Goal: Information Seeking & Learning: Check status

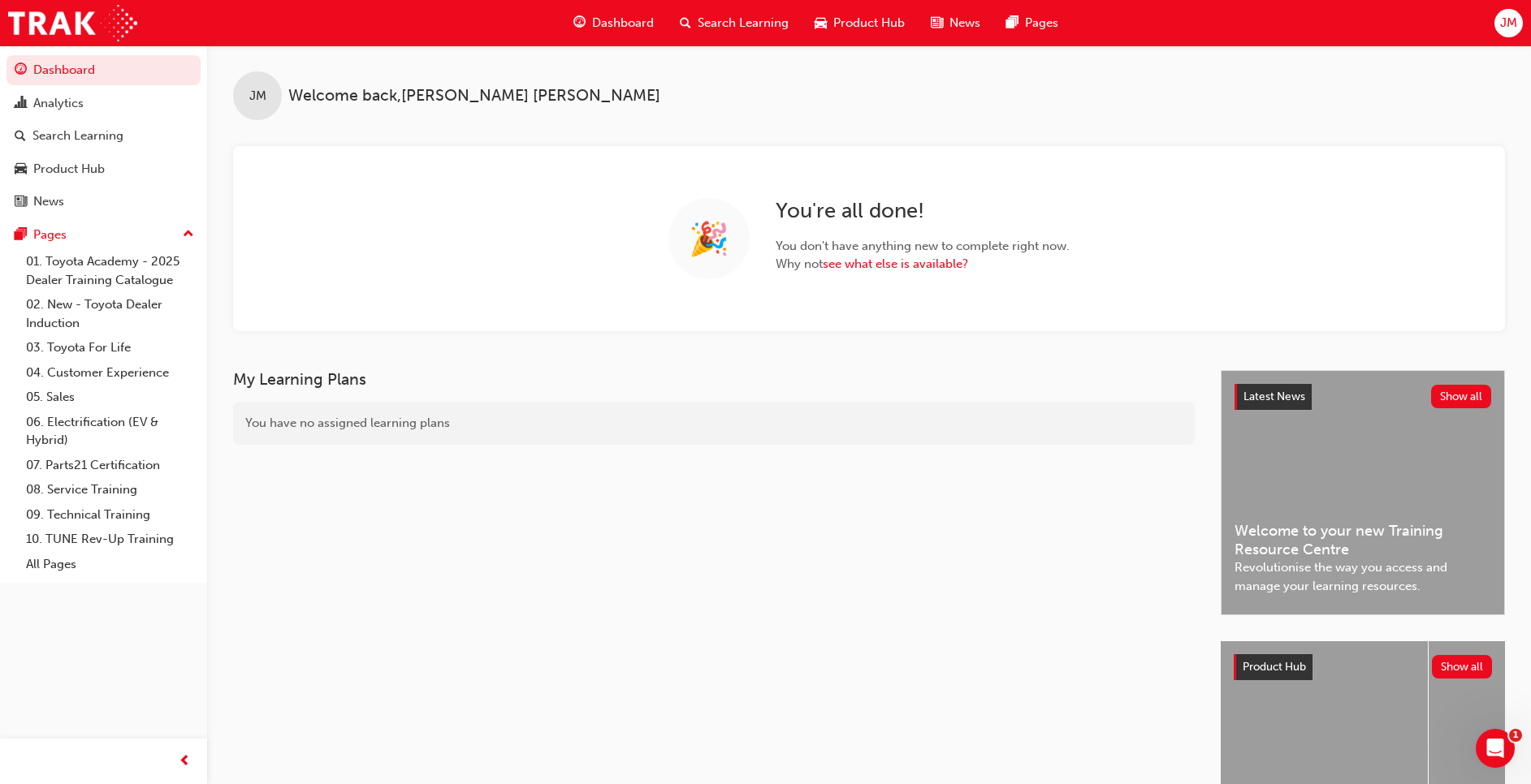
click at [753, 26] on span "Search Learning" at bounding box center [743, 23] width 91 height 19
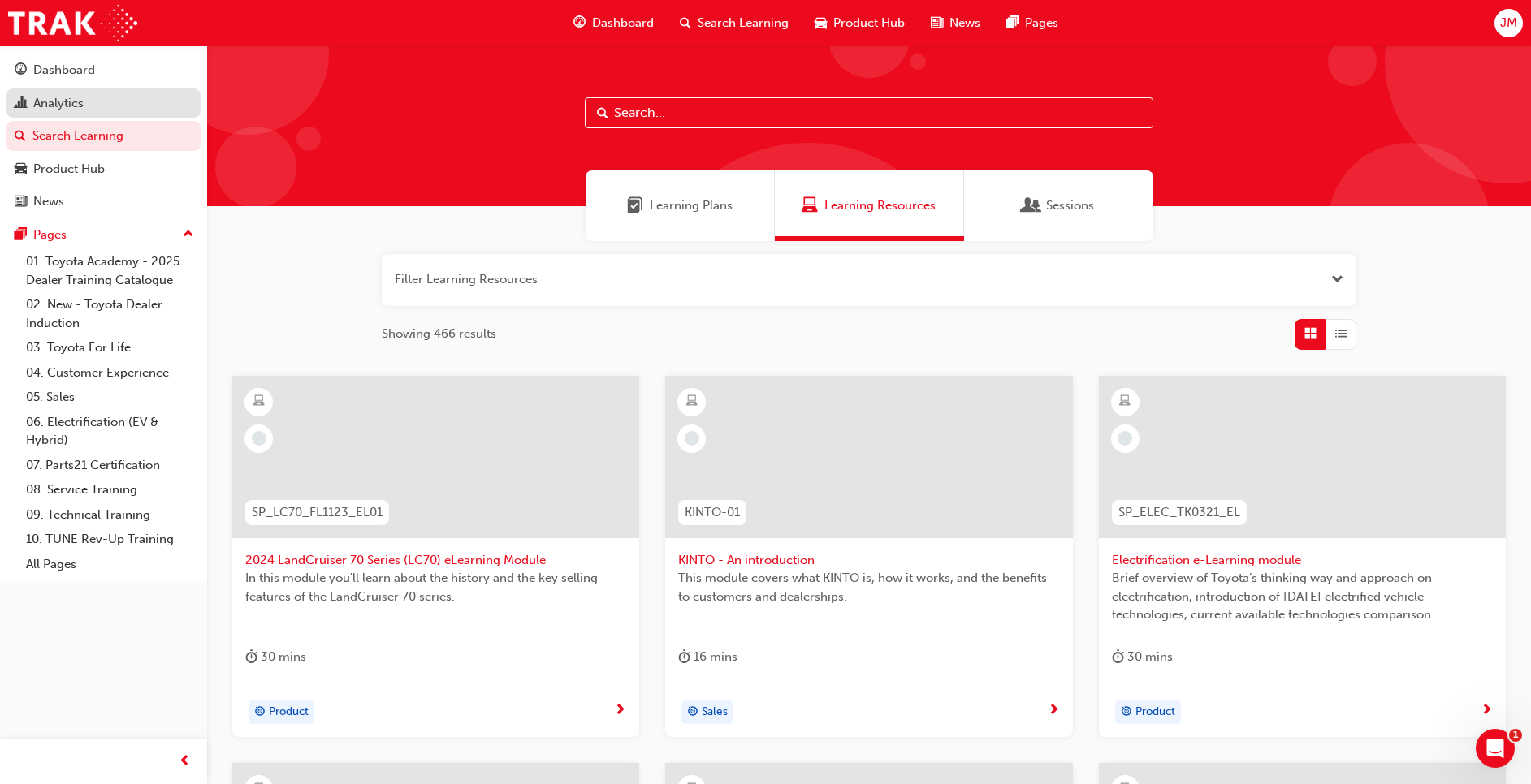
click at [72, 101] on div "Analytics" at bounding box center [58, 103] width 50 height 19
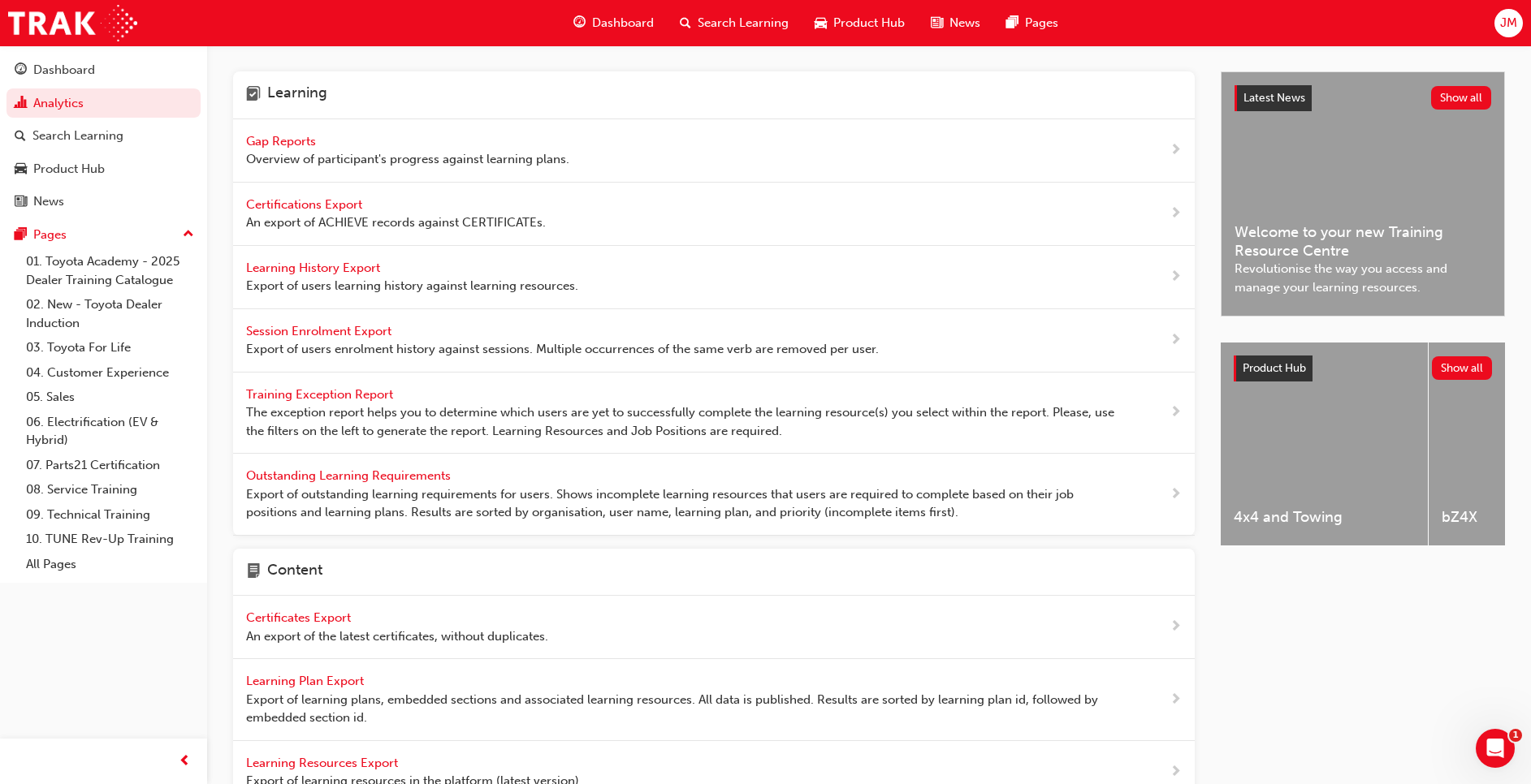
click at [304, 141] on span "Gap Reports" at bounding box center [282, 141] width 73 height 15
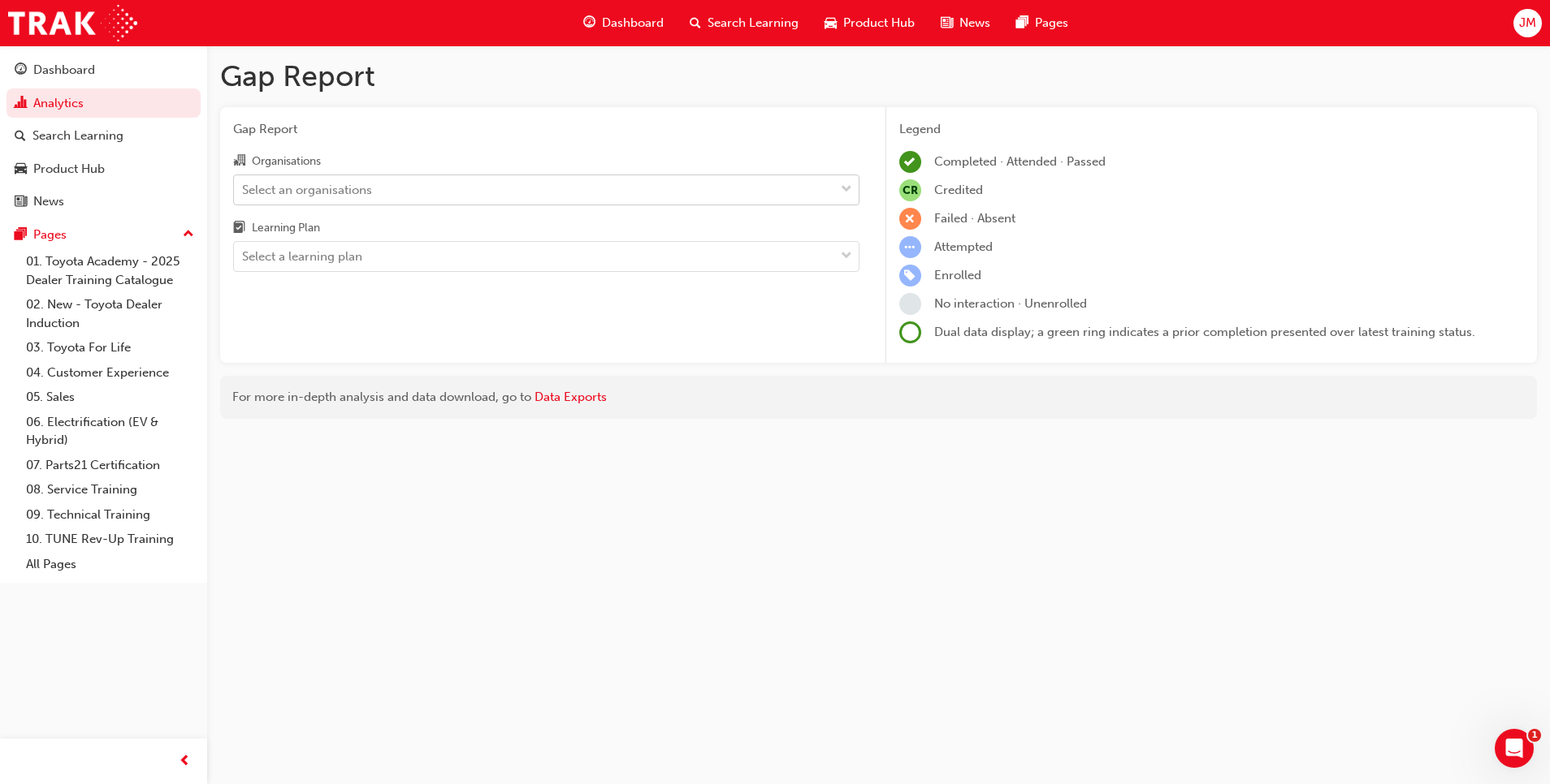
click at [398, 186] on div "Select an organisations" at bounding box center [534, 190] width 600 height 28
click at [243, 186] on input "Organisations Select an organisations" at bounding box center [243, 189] width 2 height 14
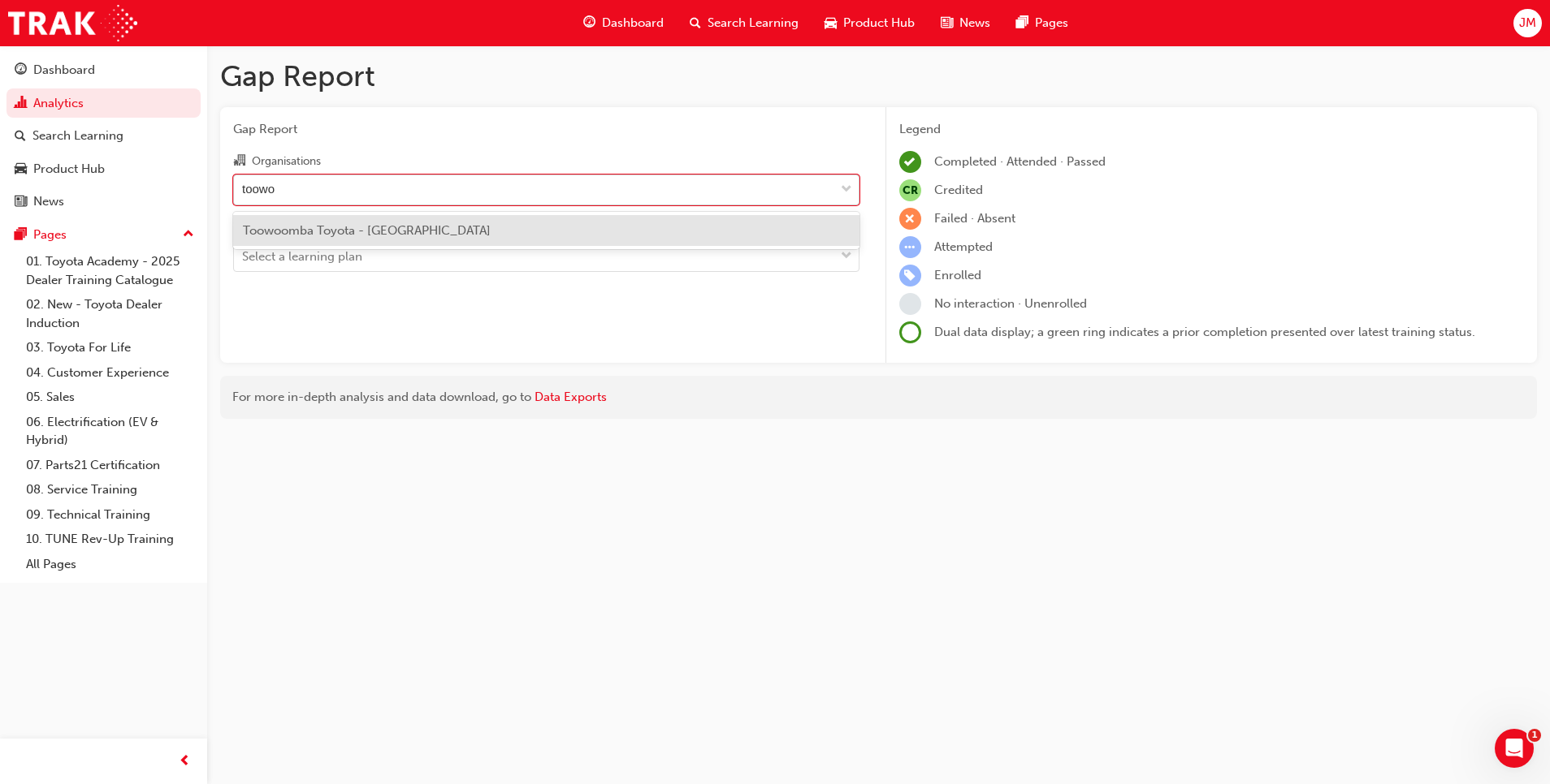
type input "toowoo"
click at [374, 232] on div "Toowoomba Toyota - TOOWOOMBA" at bounding box center [546, 231] width 626 height 32
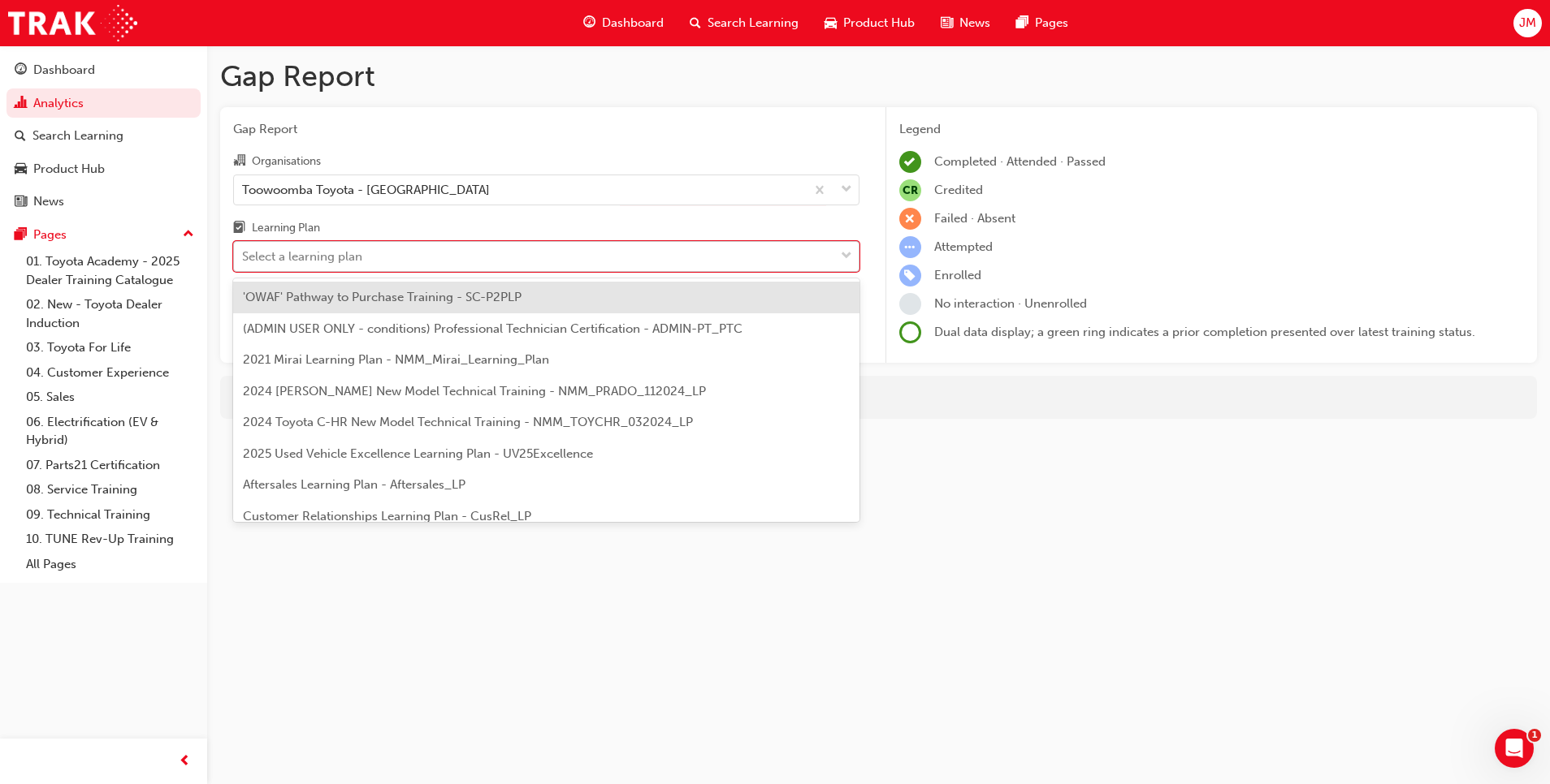
click at [378, 258] on div "Select a learning plan" at bounding box center [534, 257] width 600 height 28
click at [243, 258] on input "Learning Plan option 'OWAF' Pathway to Purchase Training - SC-P2PLP focused, 1 …" at bounding box center [243, 257] width 2 height 14
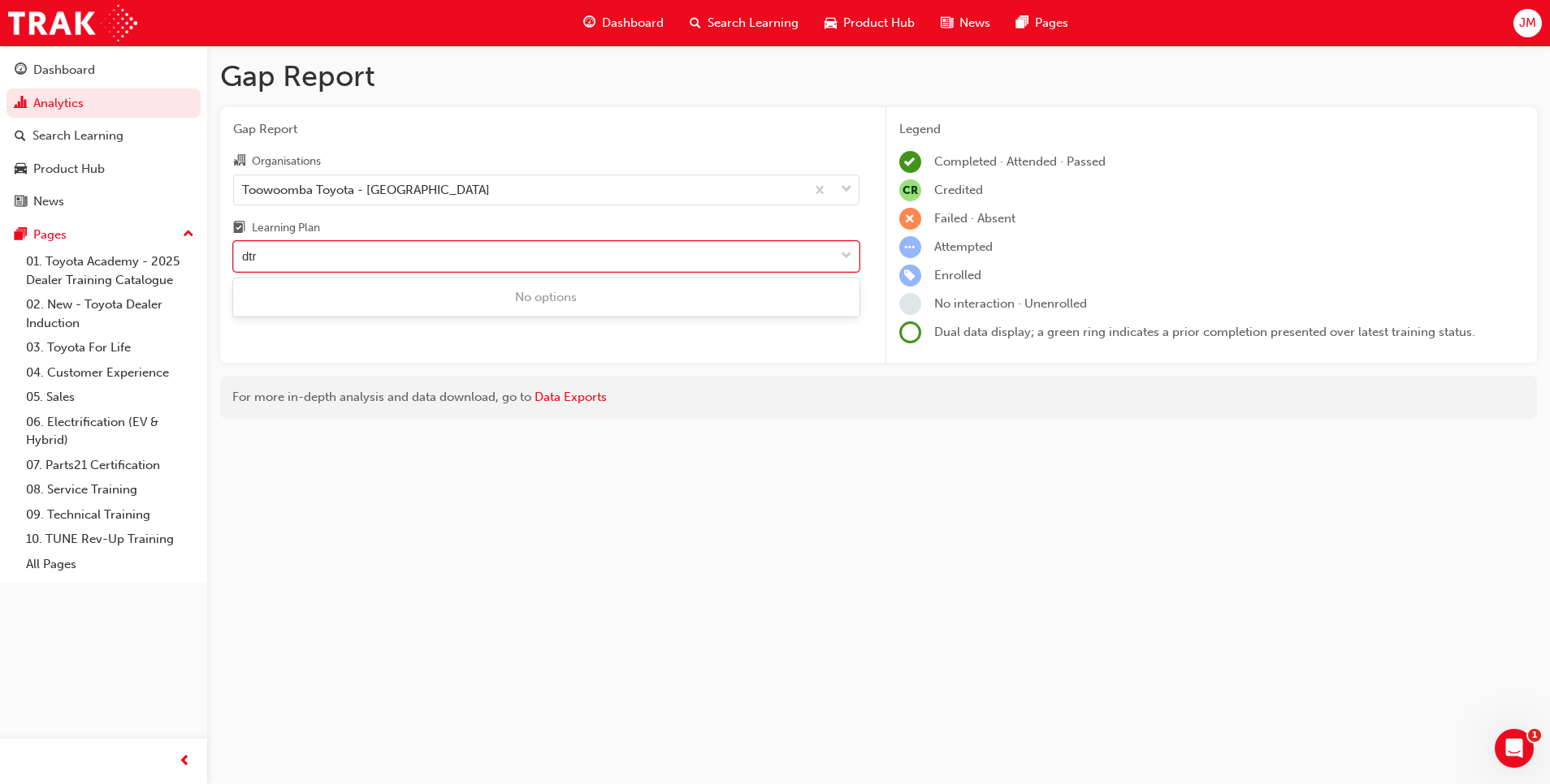
type input "dt"
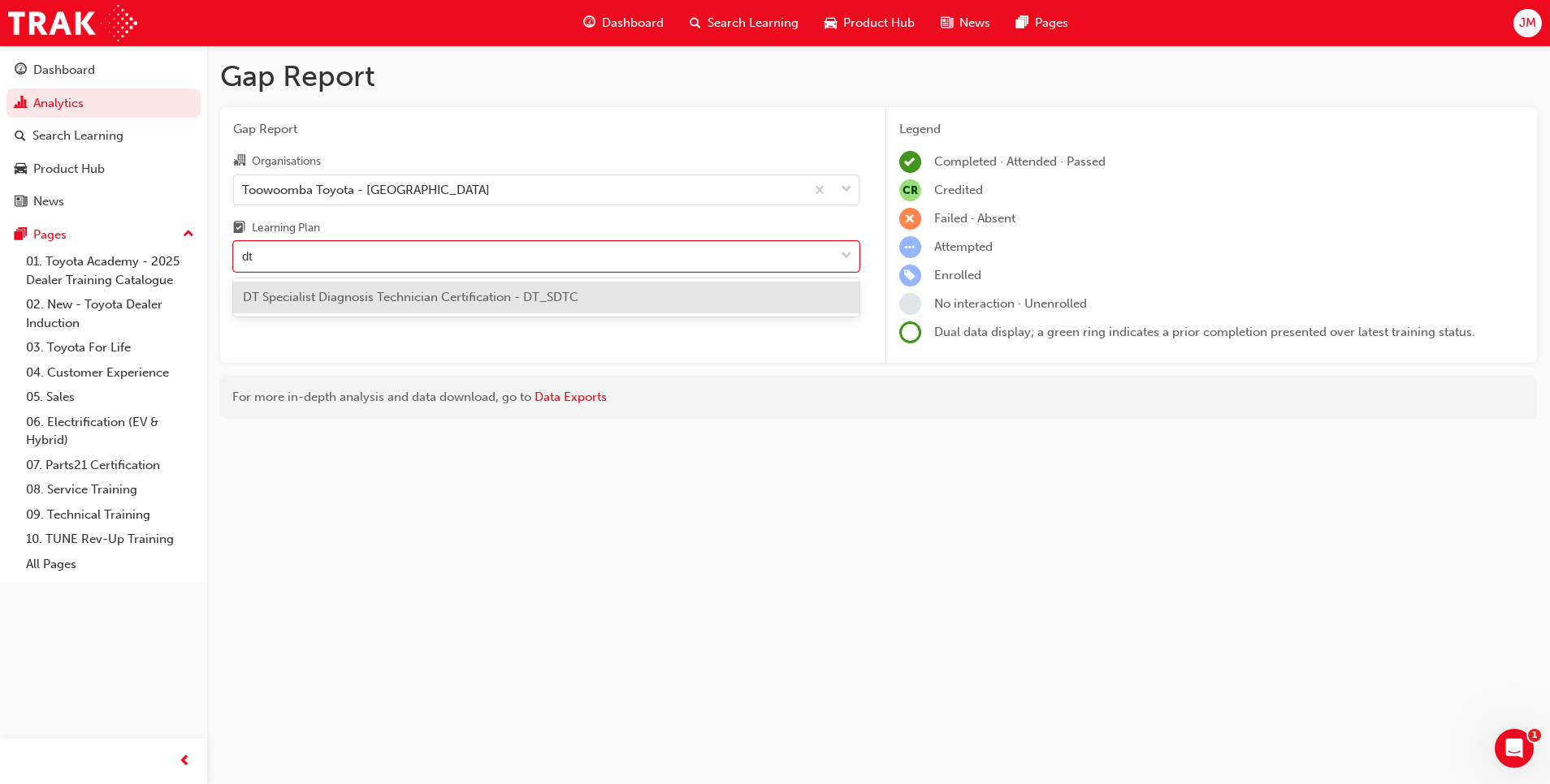
click at [469, 300] on span "DT Specialist Diagnosis Technician Certification - DT_SDTC" at bounding box center [410, 297] width 335 height 15
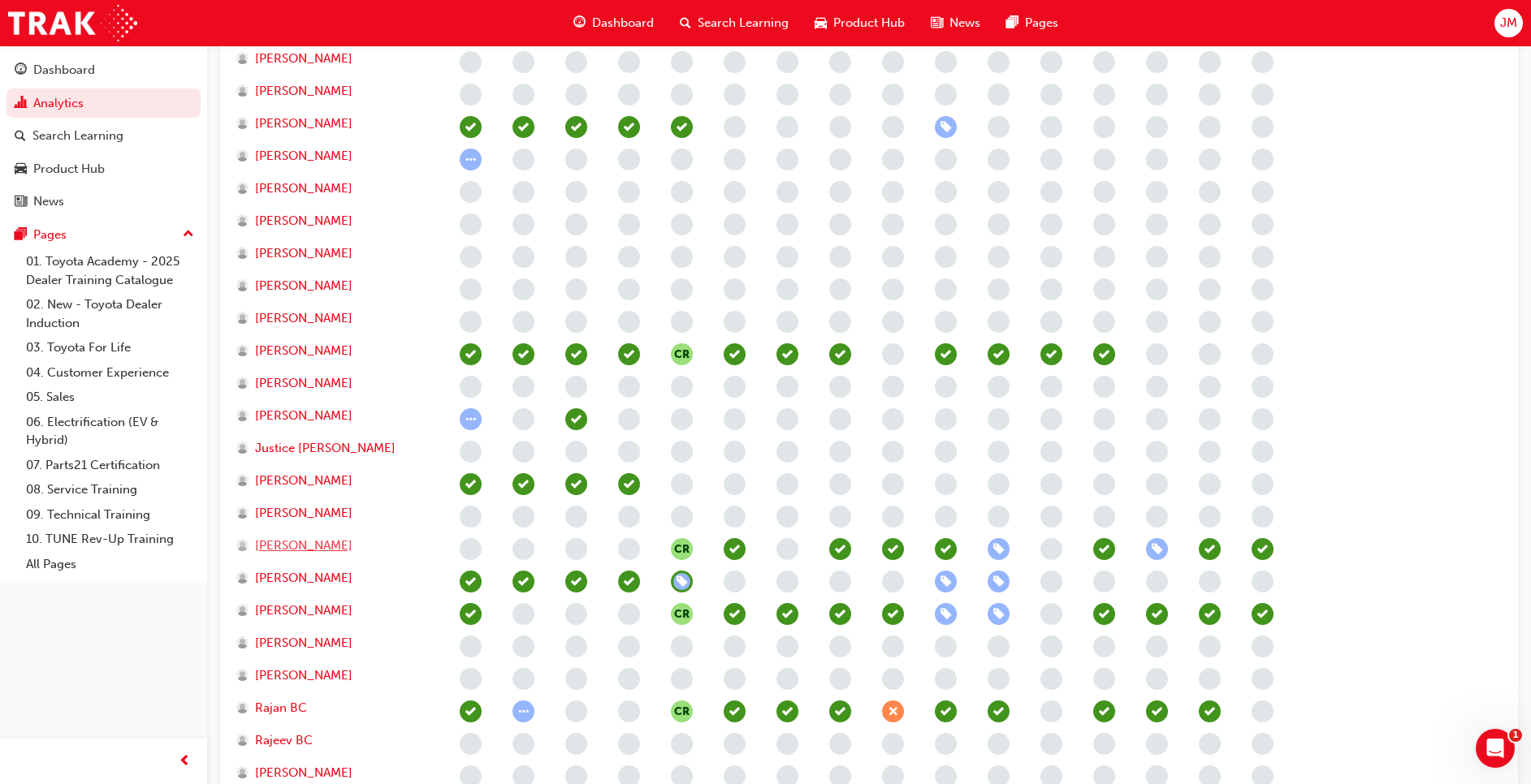
scroll to position [609, 0]
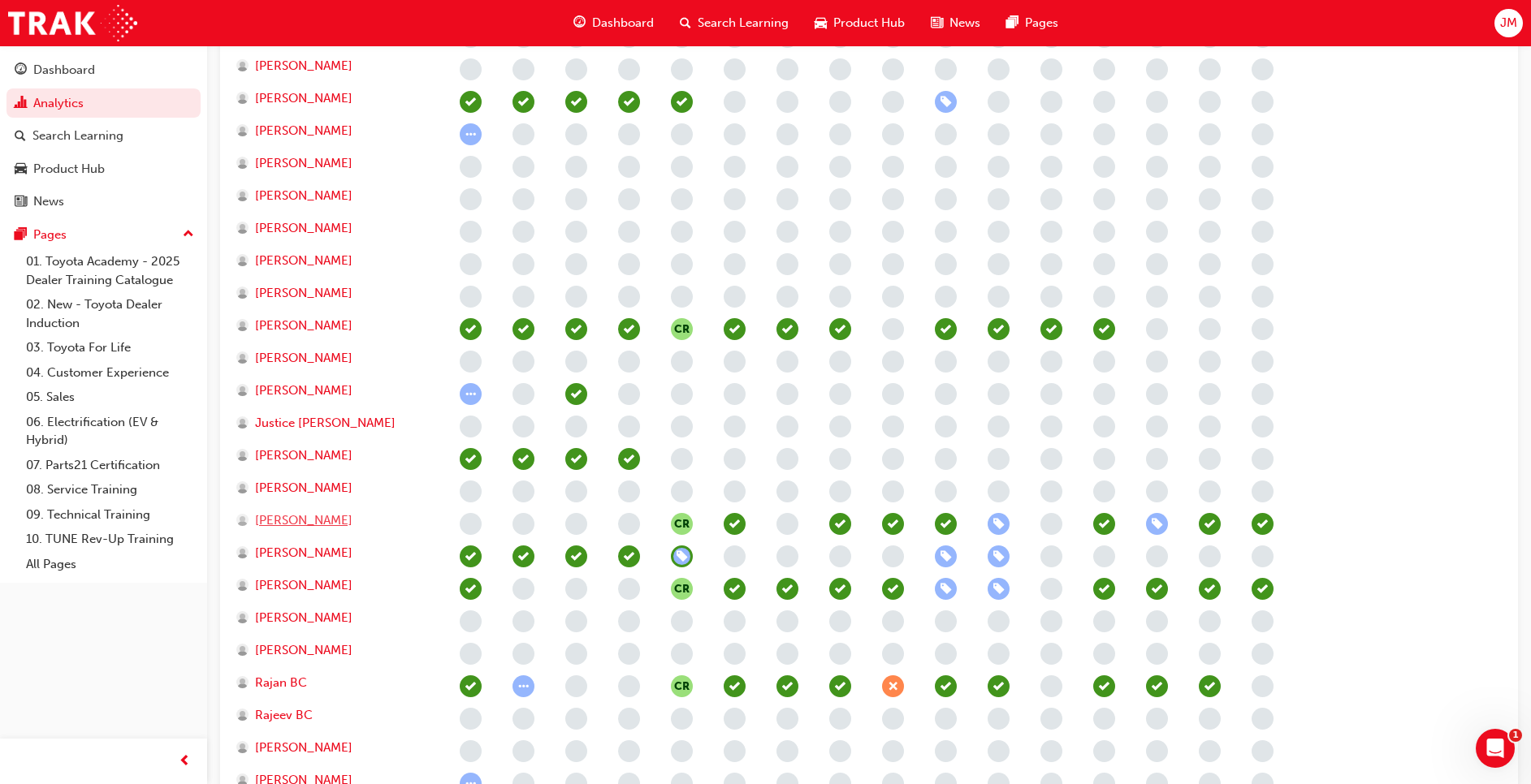
click at [313, 523] on span "Luke Bambach" at bounding box center [304, 520] width 97 height 19
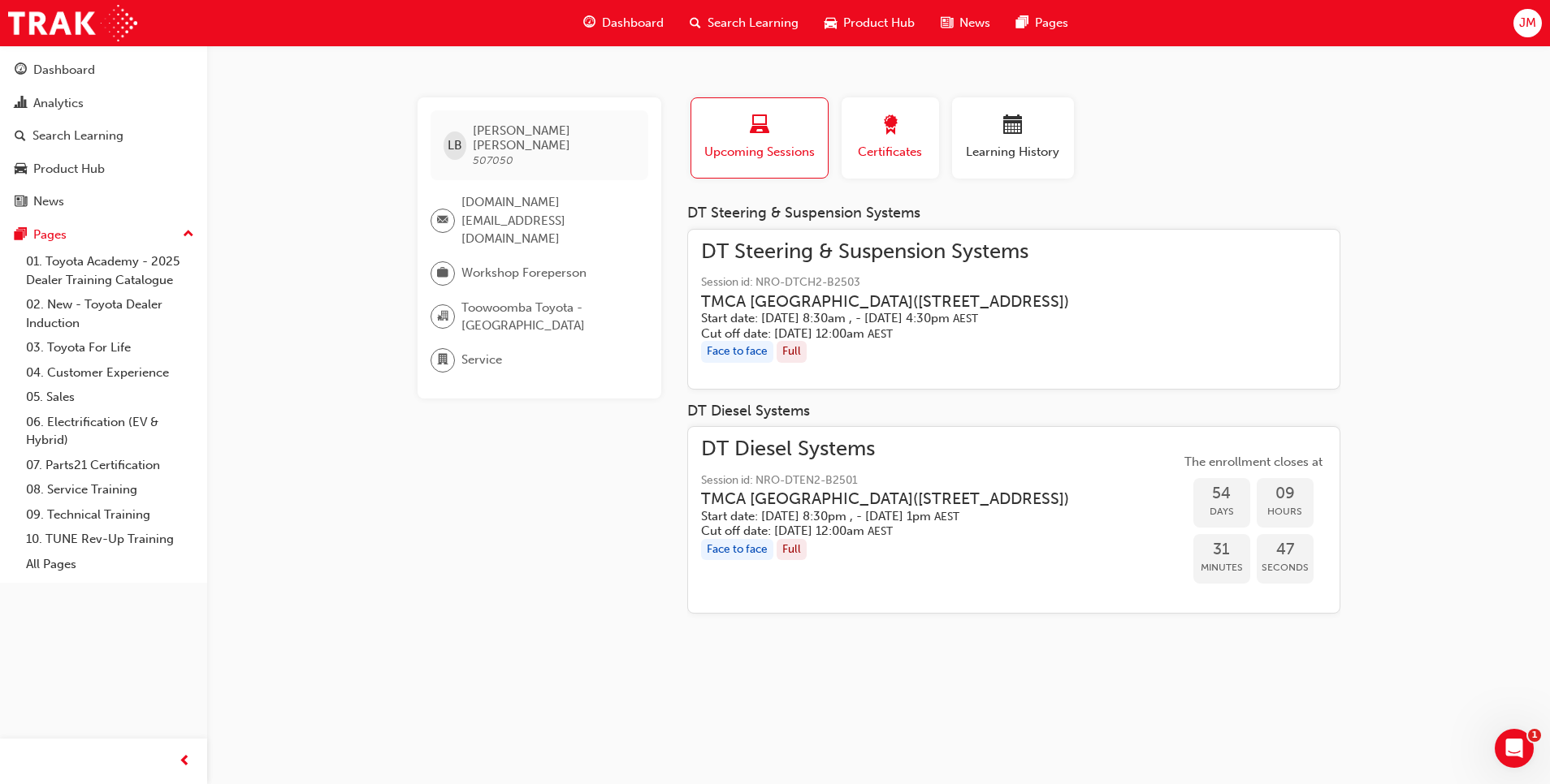
click at [886, 147] on span "Certificates" at bounding box center [890, 152] width 73 height 19
